Goal: Navigation & Orientation: Understand site structure

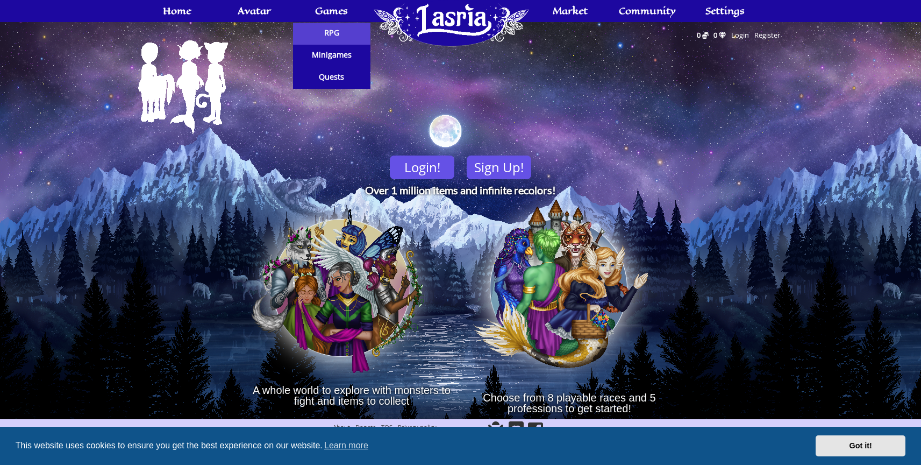
click at [327, 29] on span "RPG" at bounding box center [331, 33] width 15 height 8
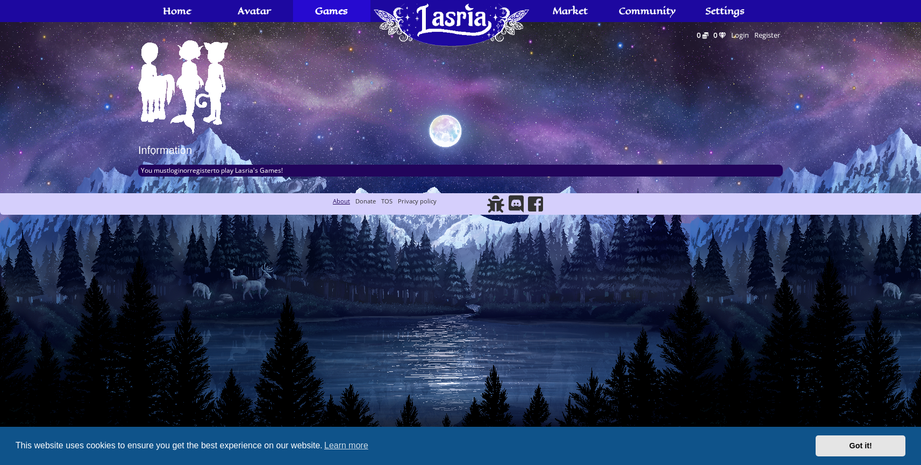
click at [347, 203] on link "About" at bounding box center [341, 201] width 17 height 8
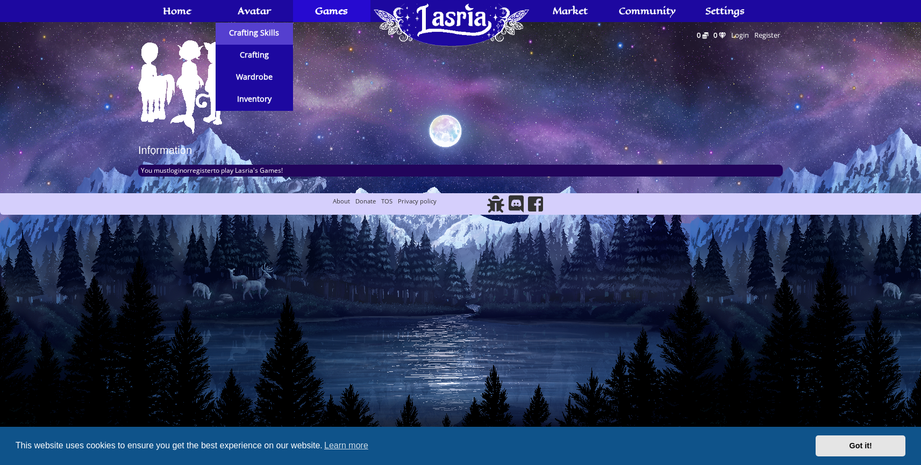
click at [258, 42] on link "Crafting Skills" at bounding box center [254, 34] width 77 height 22
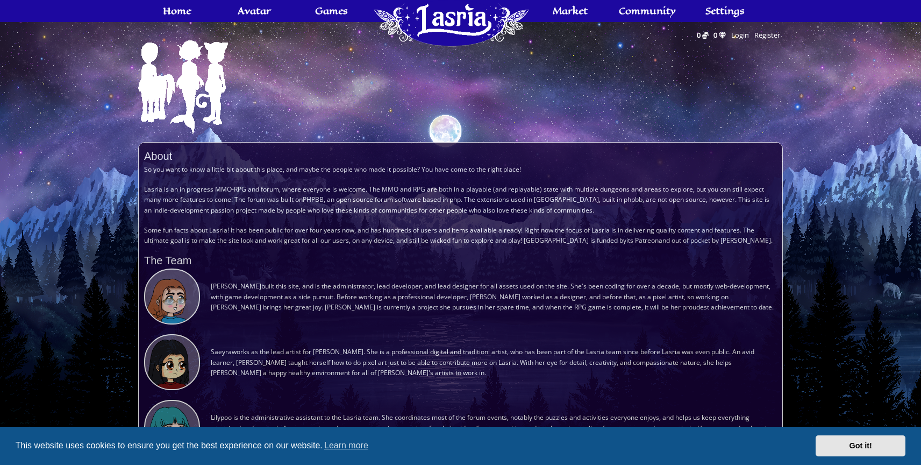
click at [294, 292] on span "Amelia built this site, and is the administrator, lead developer, and lead desi…" at bounding box center [494, 296] width 566 height 56
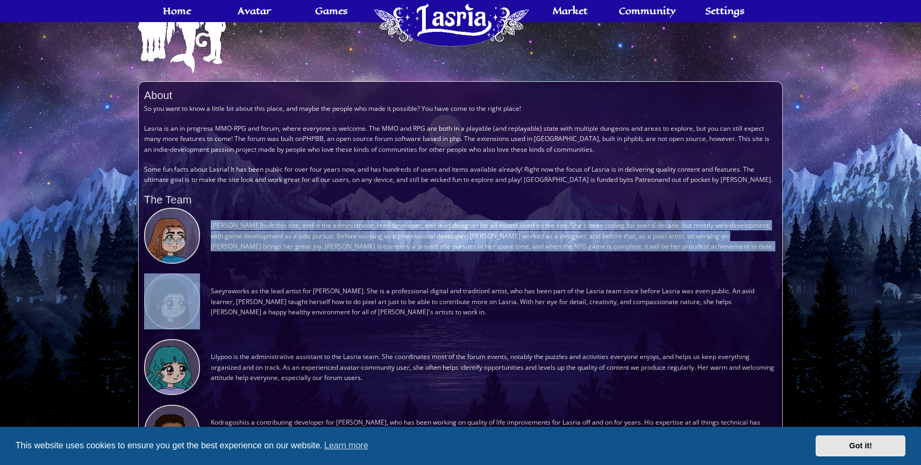
scroll to position [86, 0]
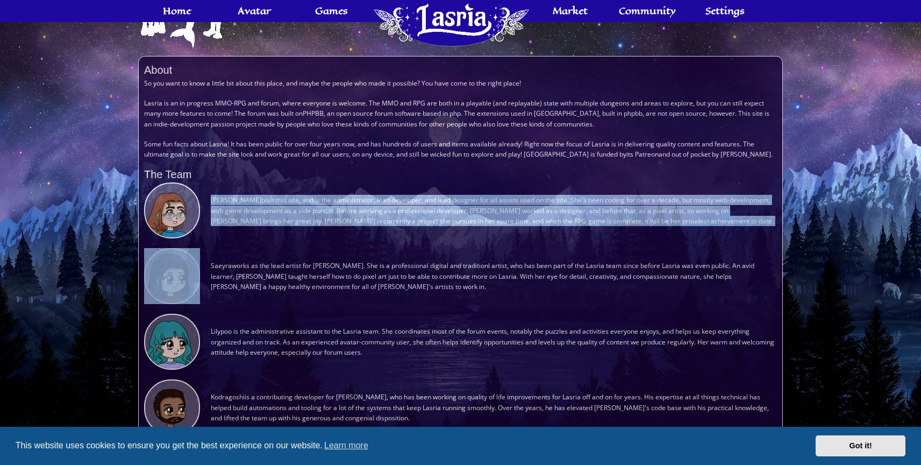
click at [299, 278] on span "Saeyra works as the lead artist for Lasria. She is a professional digital and t…" at bounding box center [494, 276] width 566 height 56
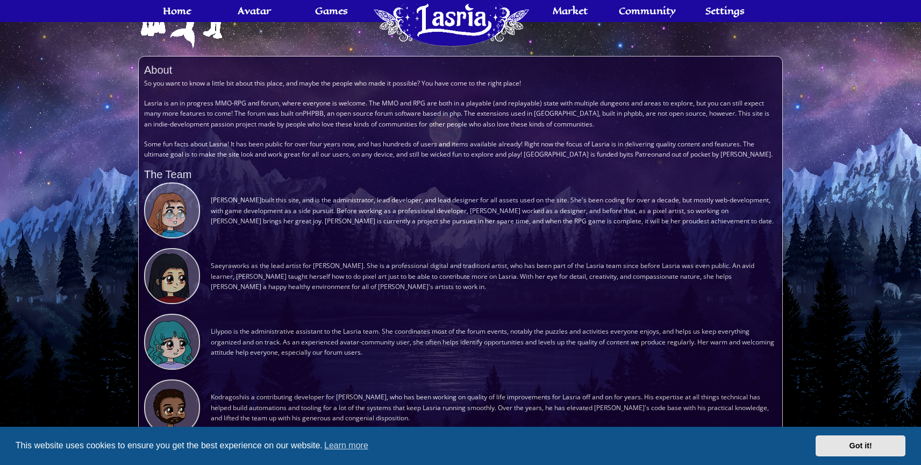
click at [299, 278] on span "Saeyra works as the lead artist for Lasria. She is a professional digital and t…" at bounding box center [494, 276] width 566 height 56
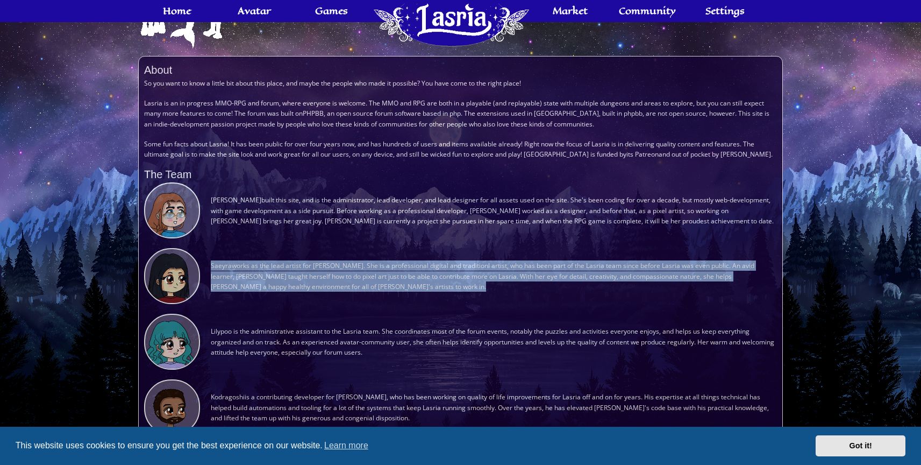
click at [299, 278] on span "Saeyra works as the lead artist for Lasria. She is a professional digital and t…" at bounding box center [494, 276] width 566 height 56
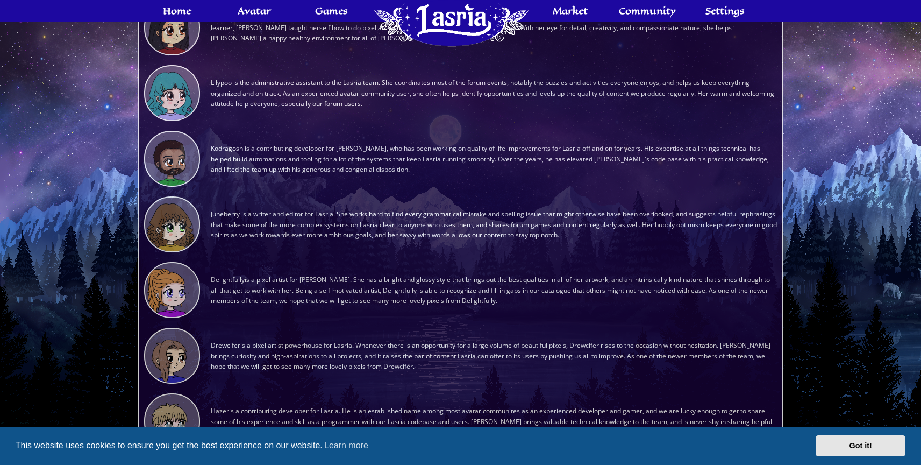
scroll to position [364, 0]
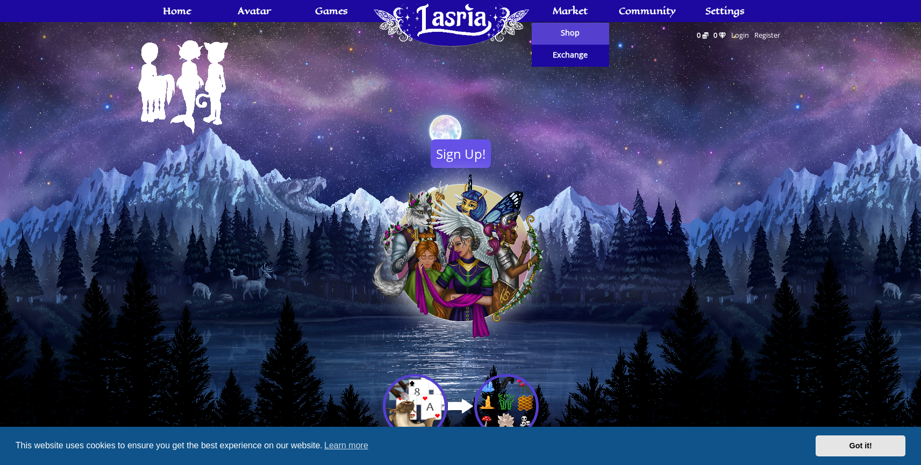
click at [571, 34] on span "Shop" at bounding box center [570, 33] width 19 height 8
